Goal: Transaction & Acquisition: Purchase product/service

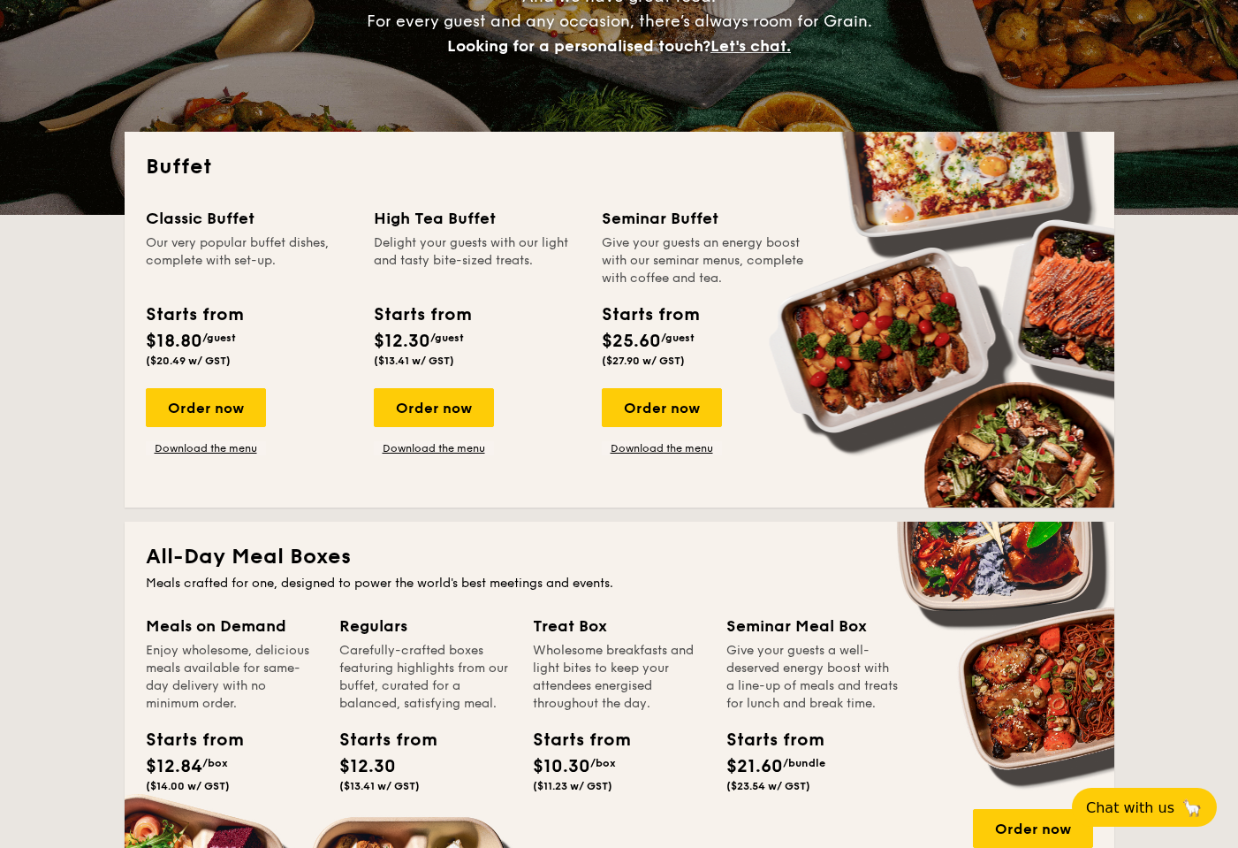
scroll to position [283, 0]
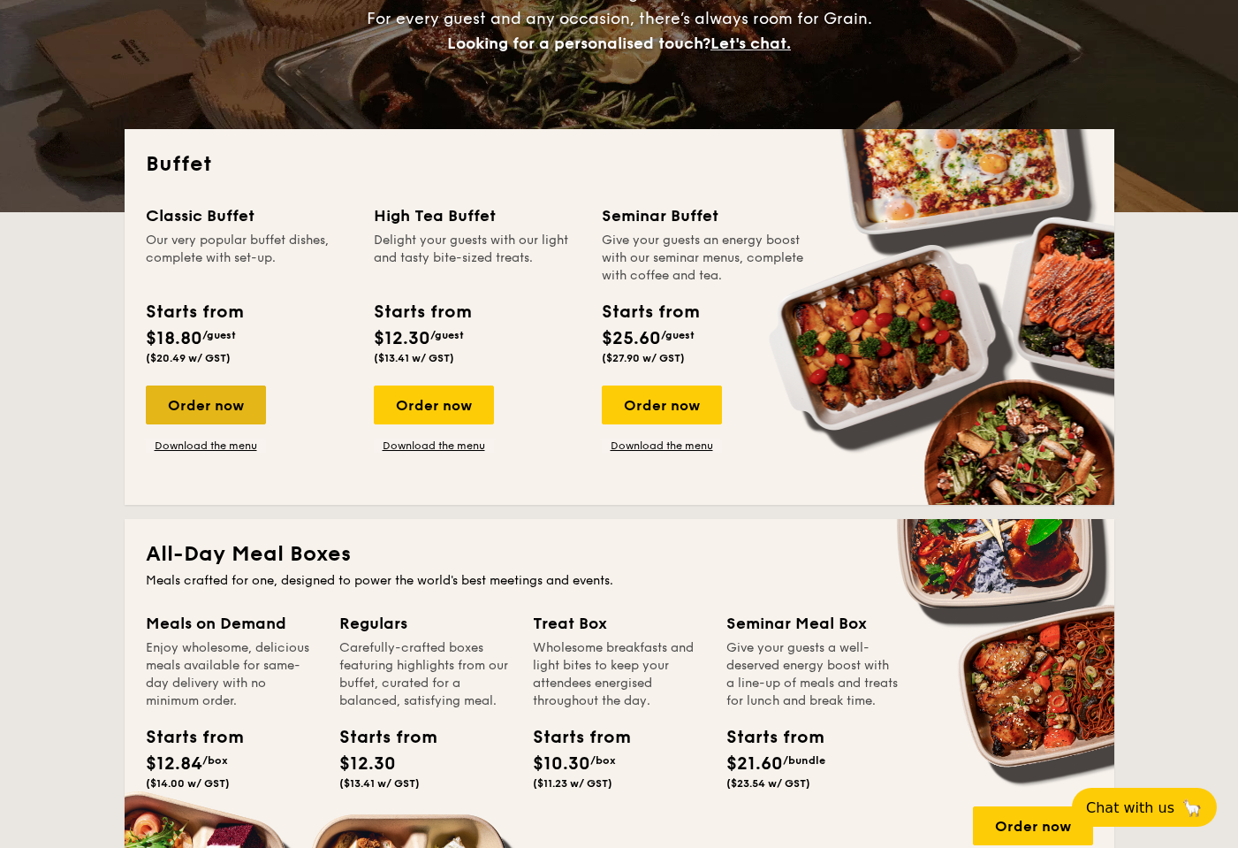
click at [195, 408] on div "Order now" at bounding box center [206, 404] width 120 height 39
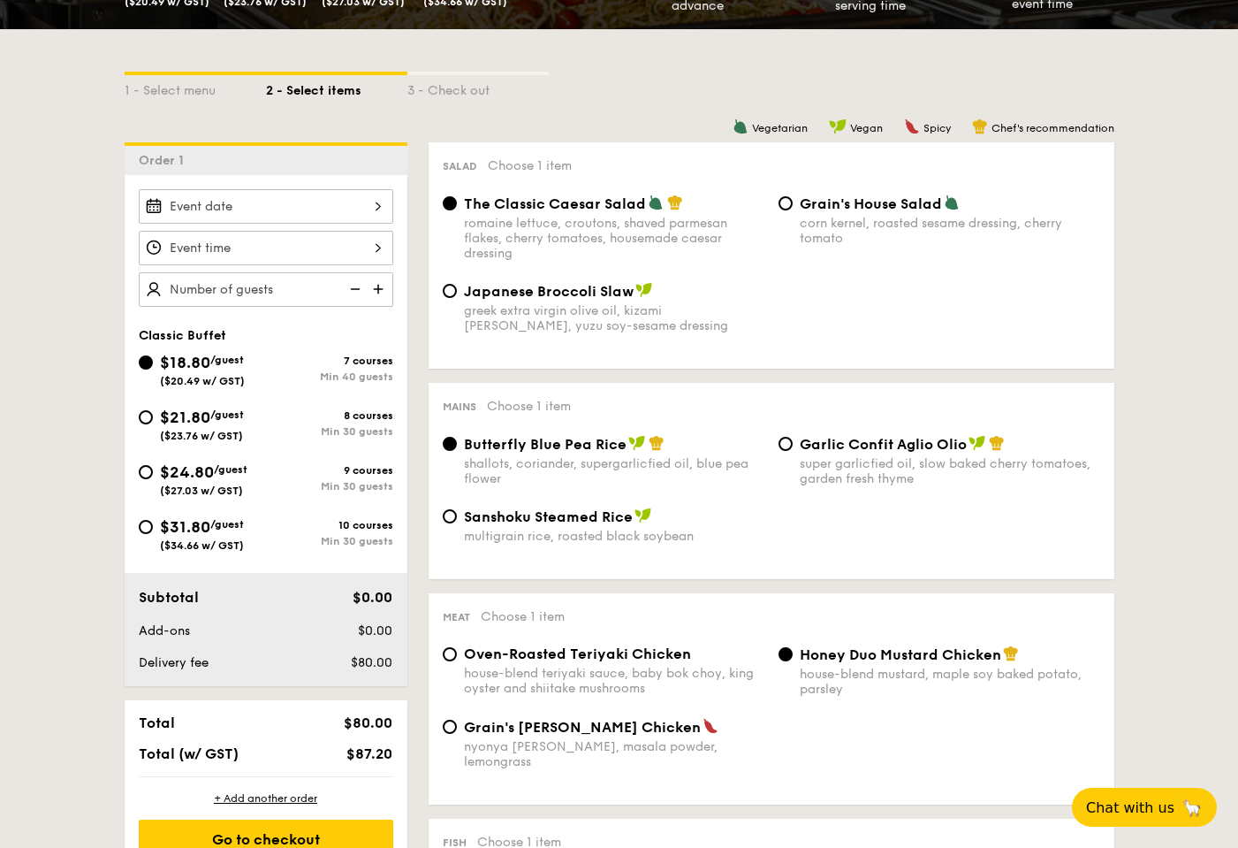
scroll to position [363, 0]
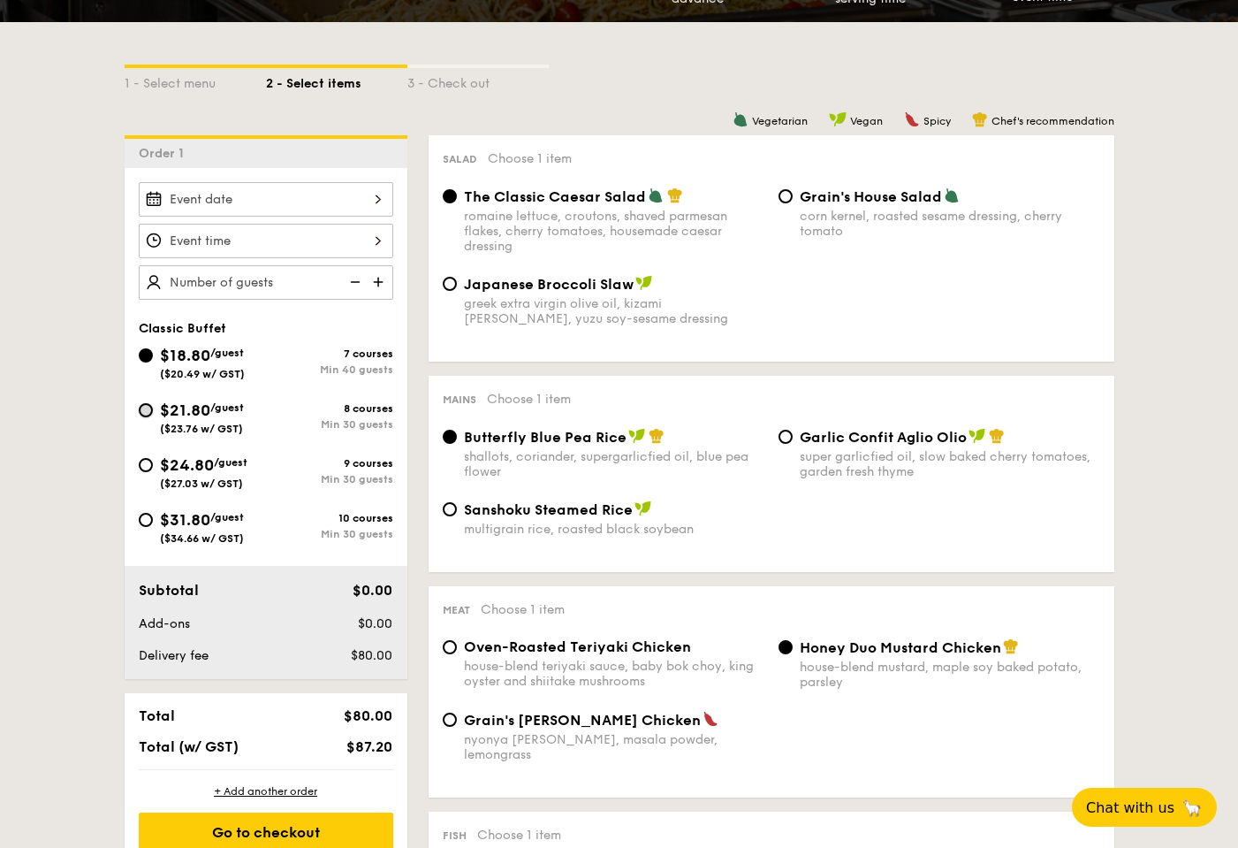
click at [151, 413] on input "$21.80 /guest ($23.76 w/ GST) 8 courses Min 30 guests" at bounding box center [146, 410] width 14 height 14
radio input "true"
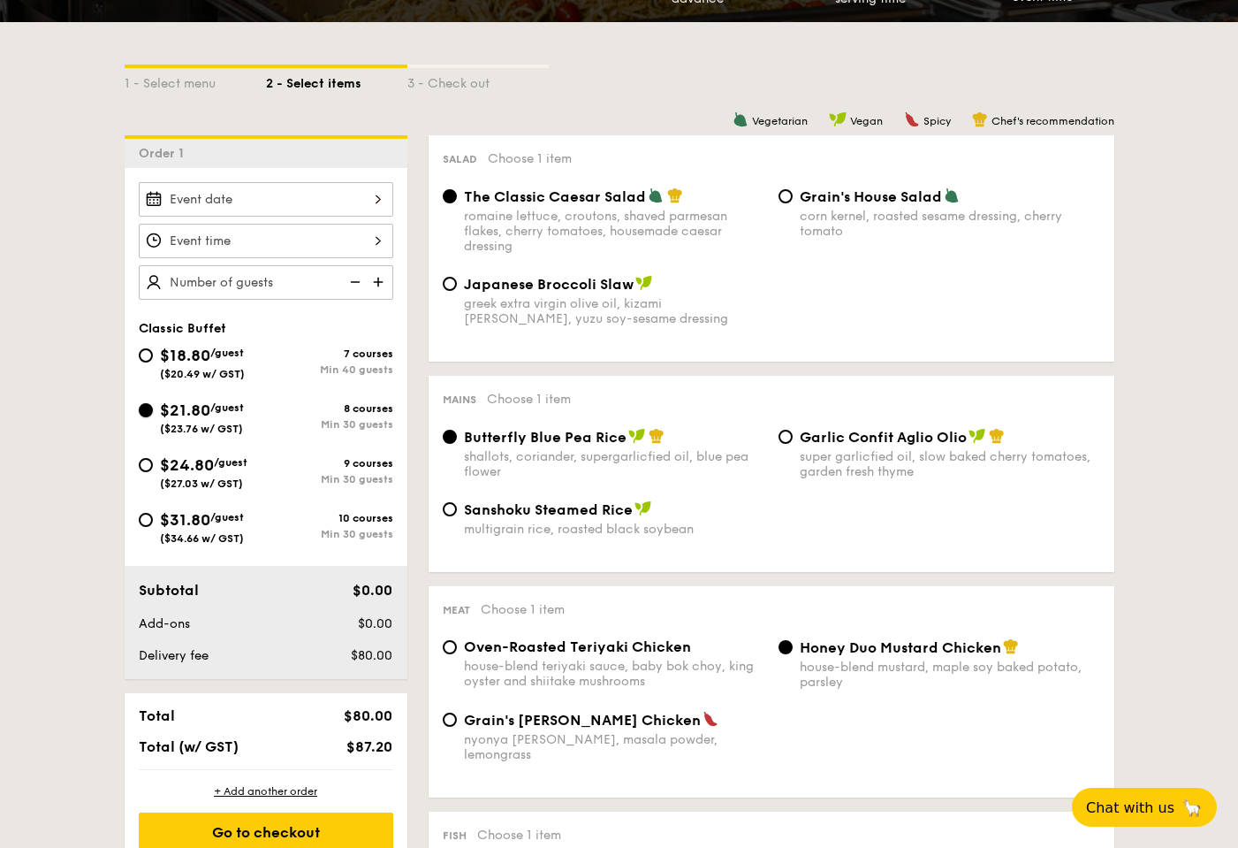
radio input "true"
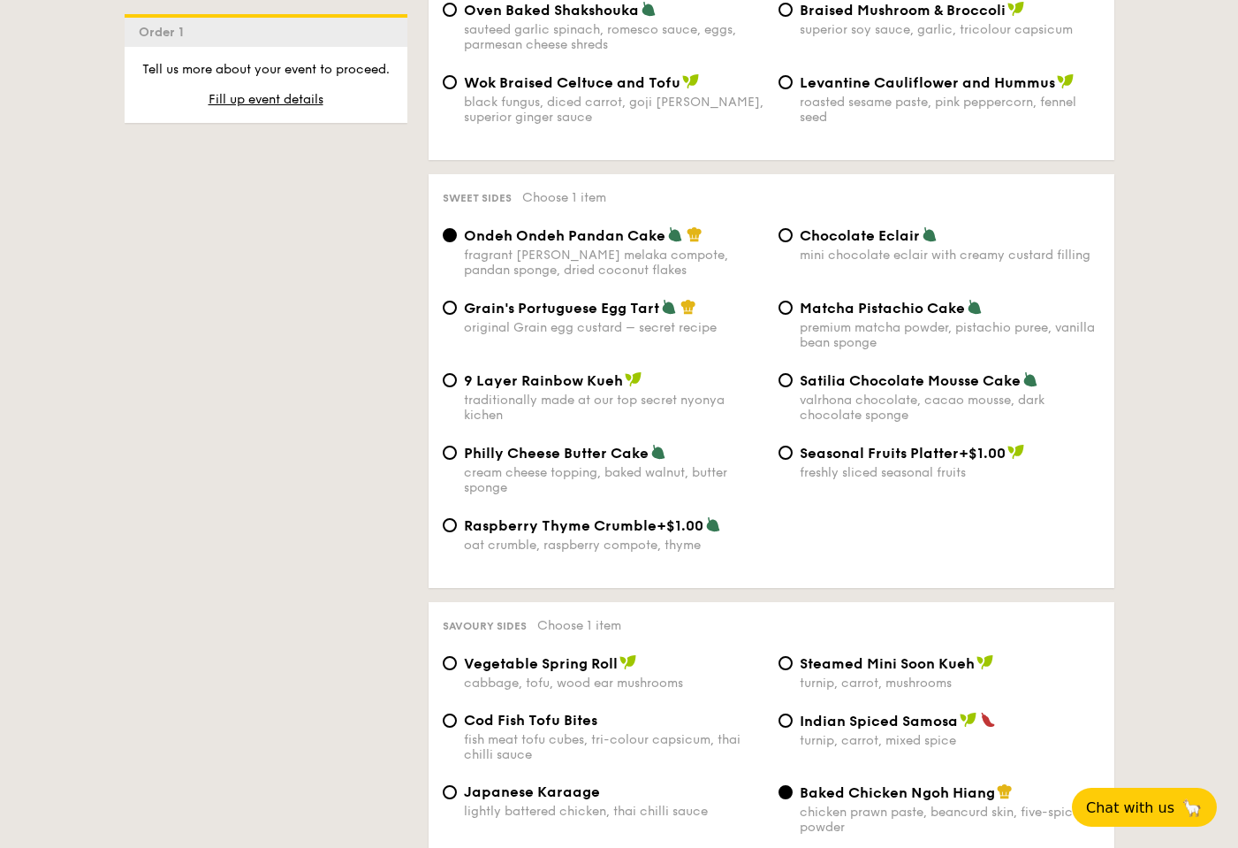
scroll to position [2515, 0]
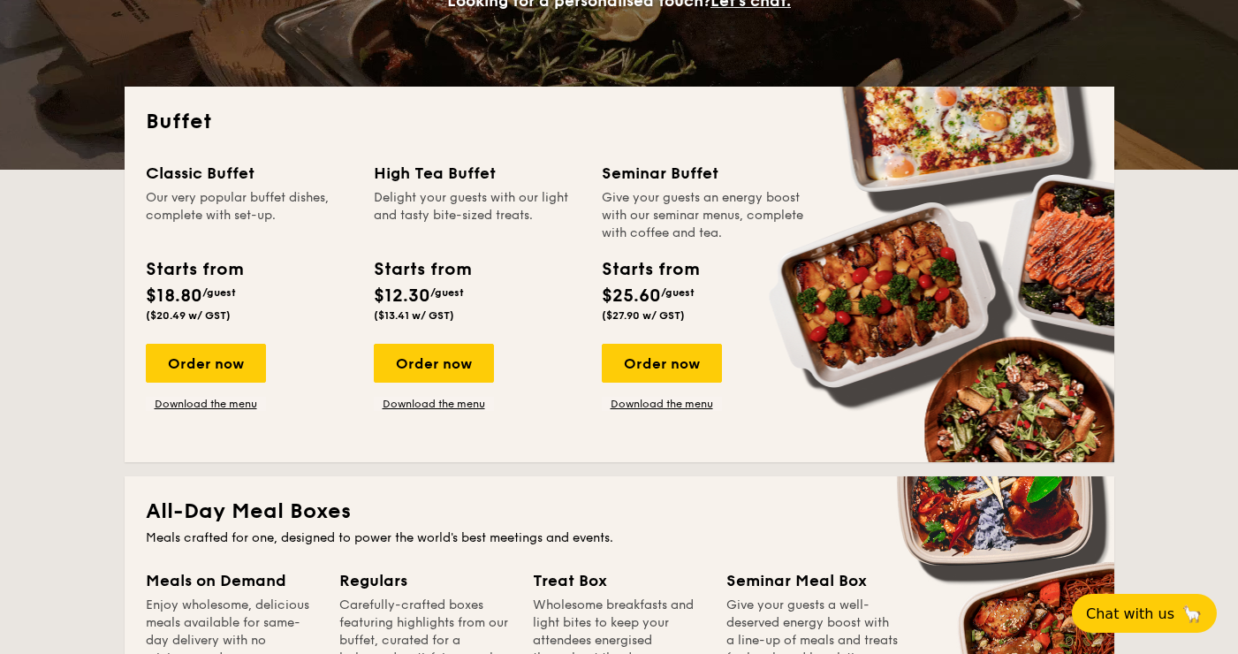
scroll to position [337, 0]
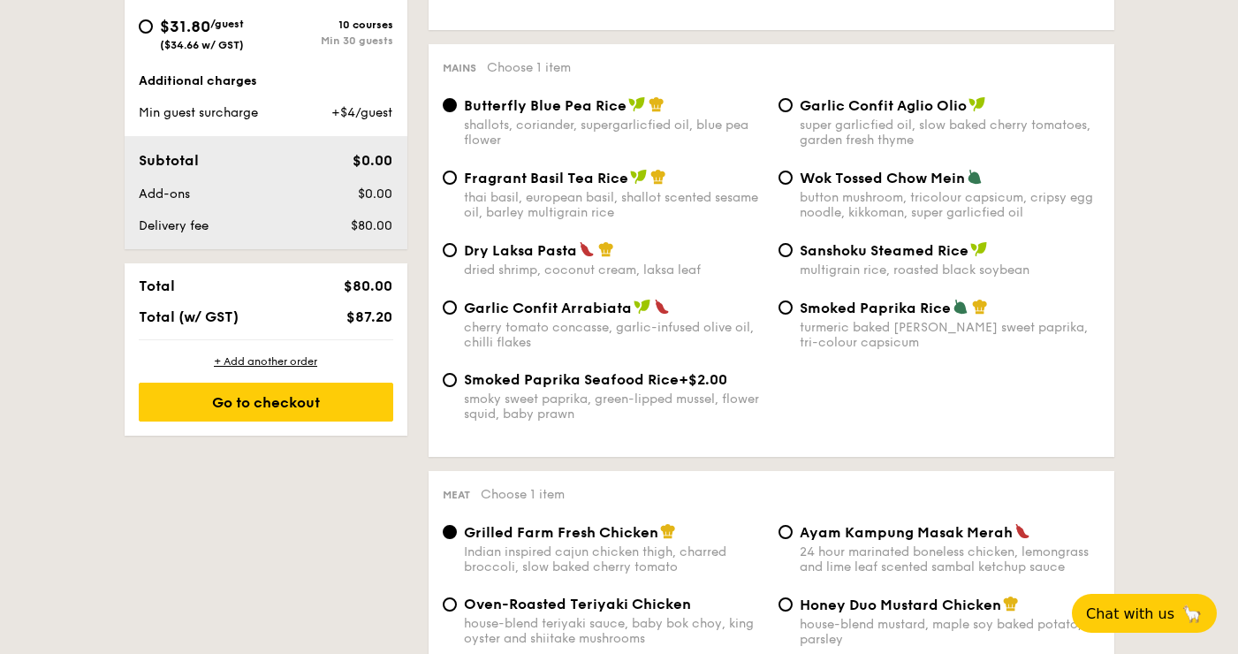
scroll to position [853, 0]
